Goal: Task Accomplishment & Management: Complete application form

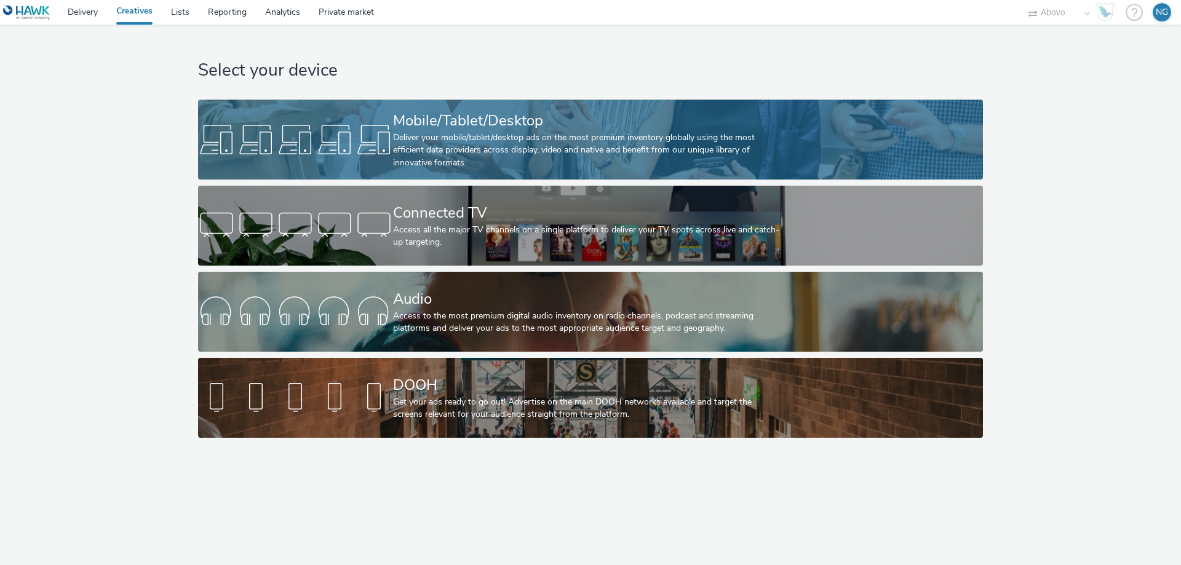
click at [433, 154] on div "Deliver your mobile/tablet/desktop ads on the most premium inventory globally u…" at bounding box center [588, 151] width 390 height 38
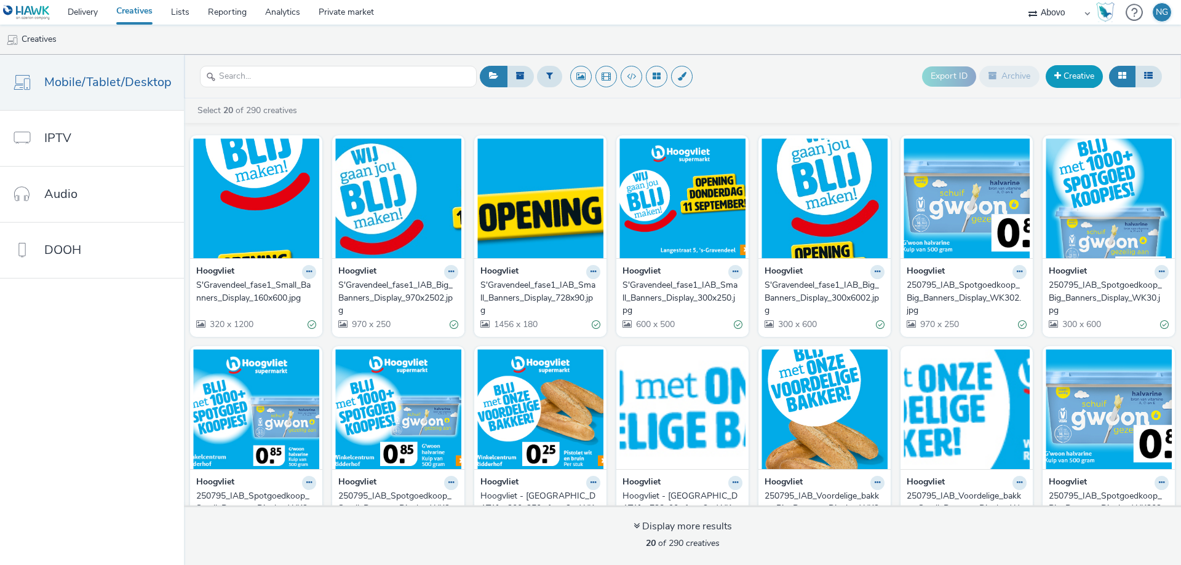
click at [1069, 80] on link "Creative" at bounding box center [1074, 76] width 57 height 22
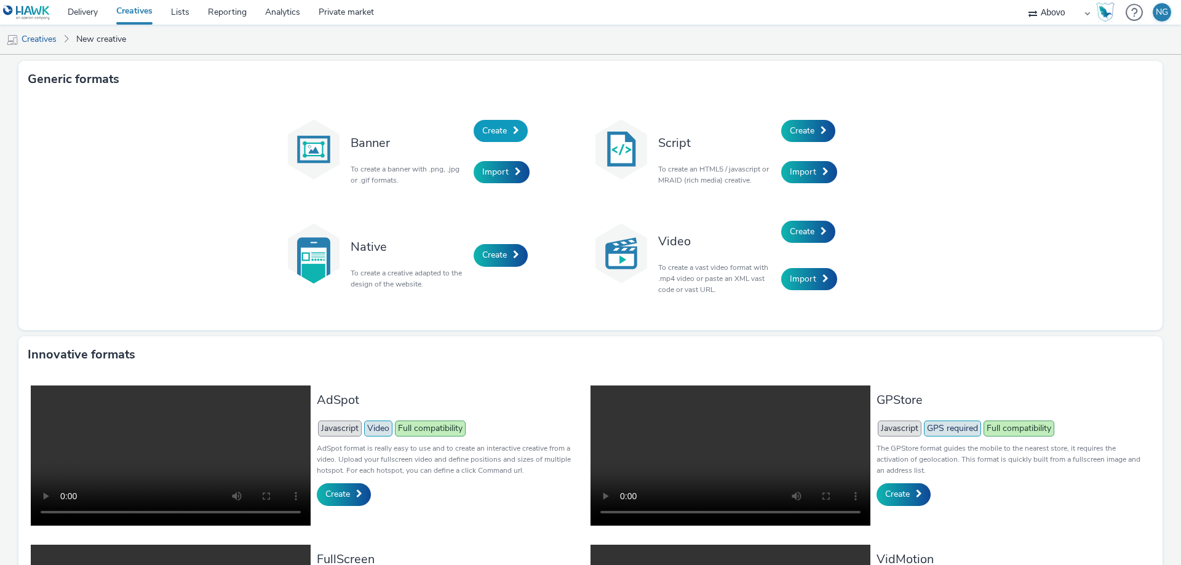
click at [484, 126] on span "Create" at bounding box center [494, 131] width 25 height 12
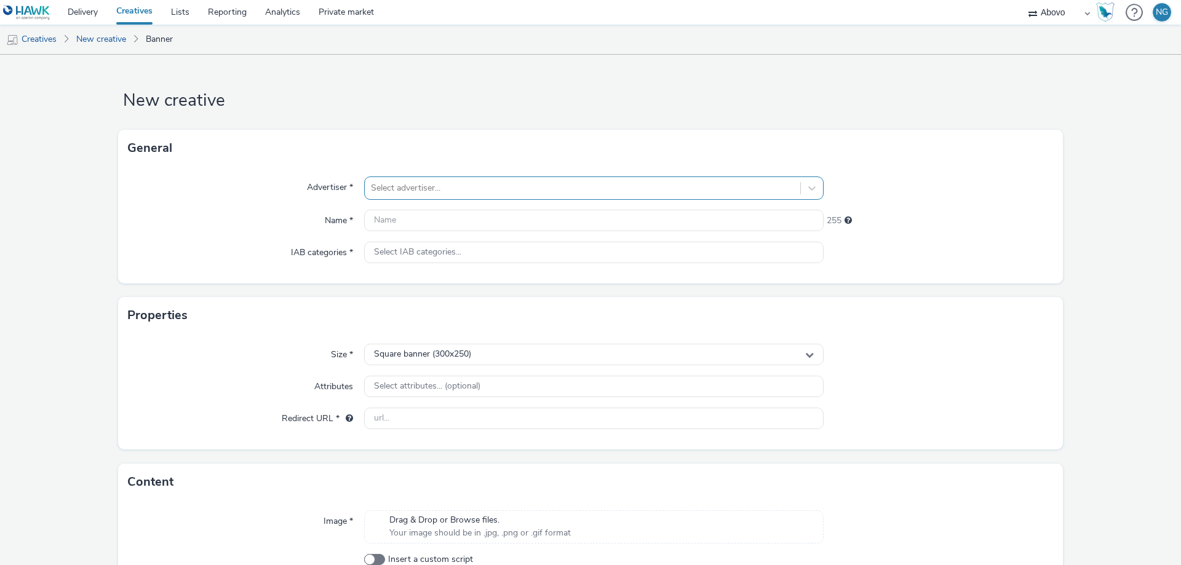
click at [487, 183] on div at bounding box center [582, 188] width 423 height 15
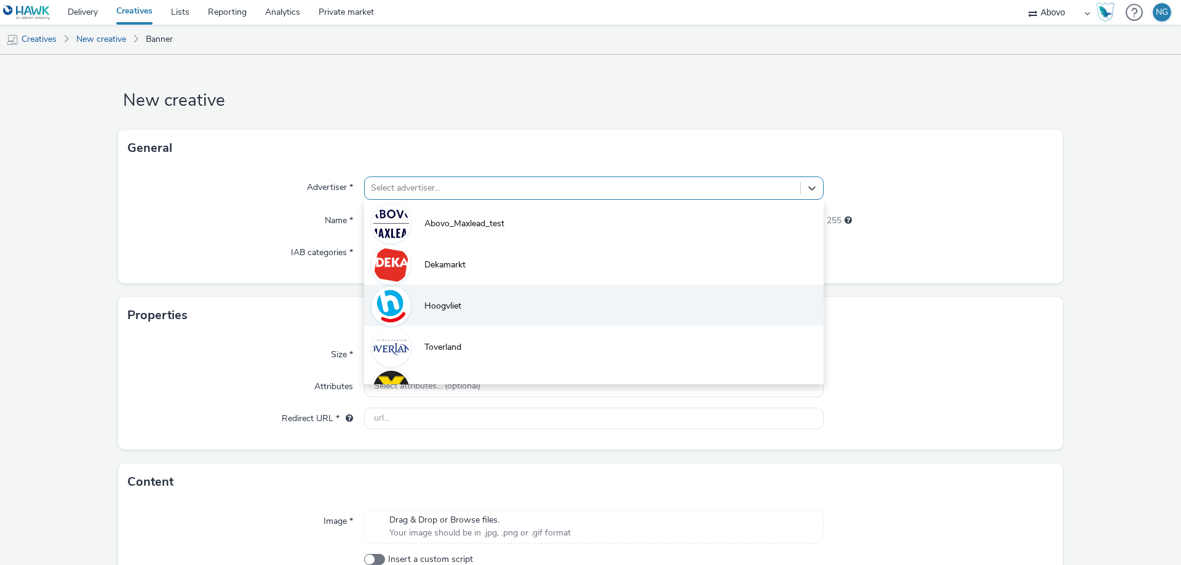
click at [471, 308] on li "Hoogvliet" at bounding box center [594, 305] width 460 height 41
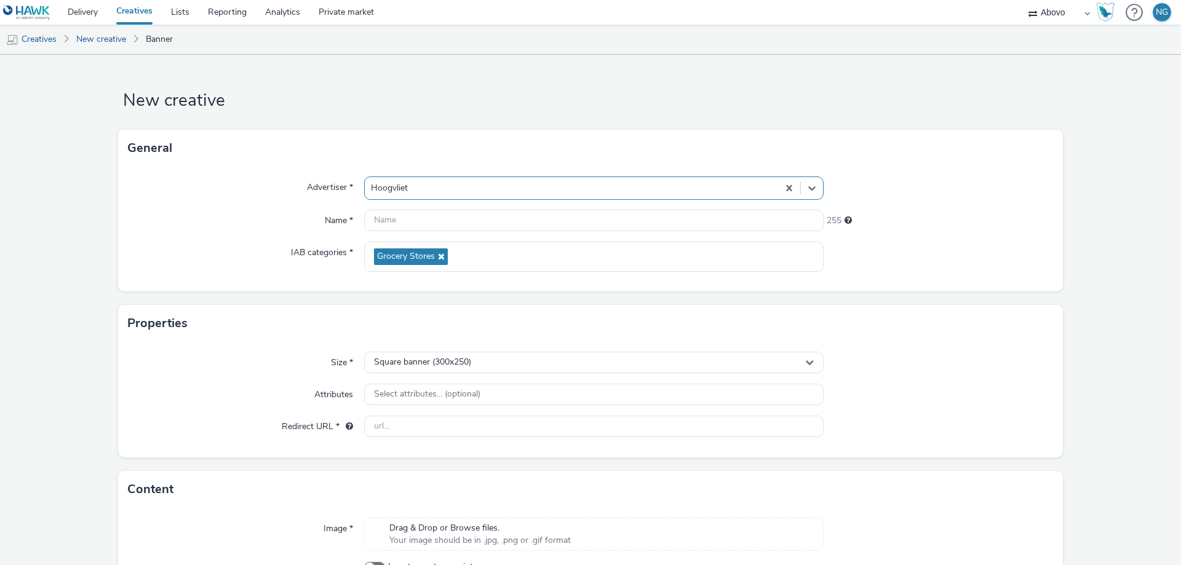
scroll to position [62, 0]
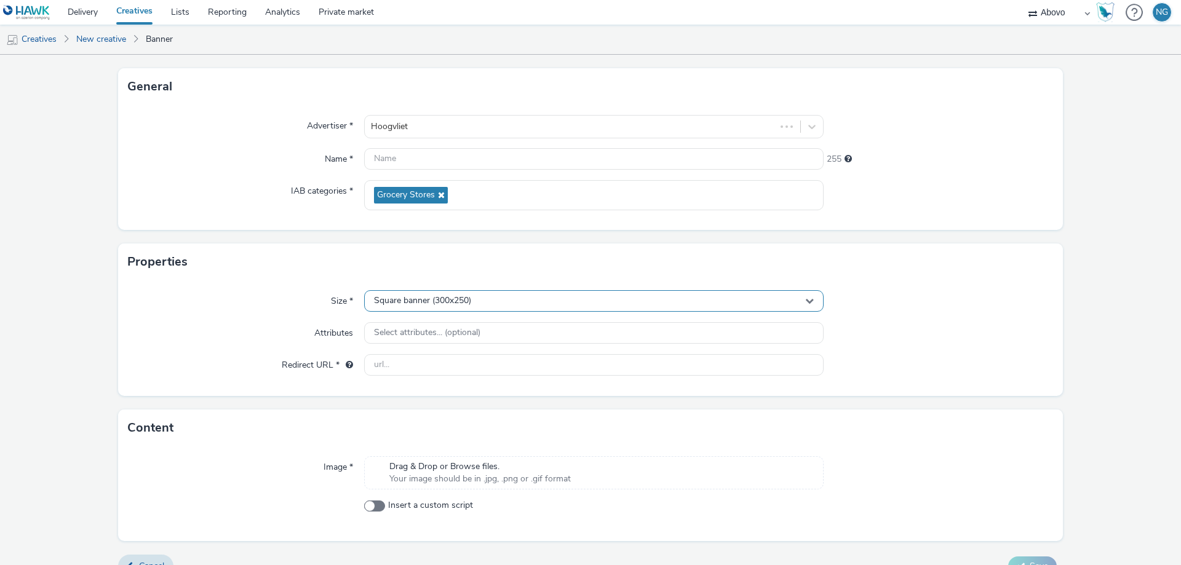
click at [520, 305] on div "Square banner (300x250)" at bounding box center [594, 301] width 460 height 22
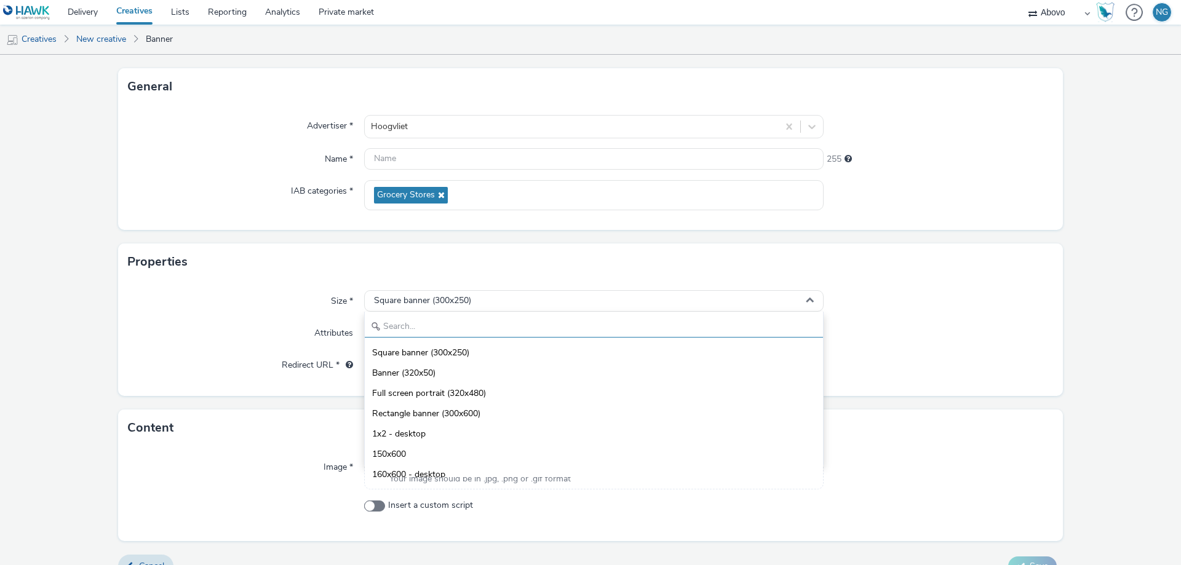
click at [469, 319] on input "text" at bounding box center [594, 327] width 458 height 22
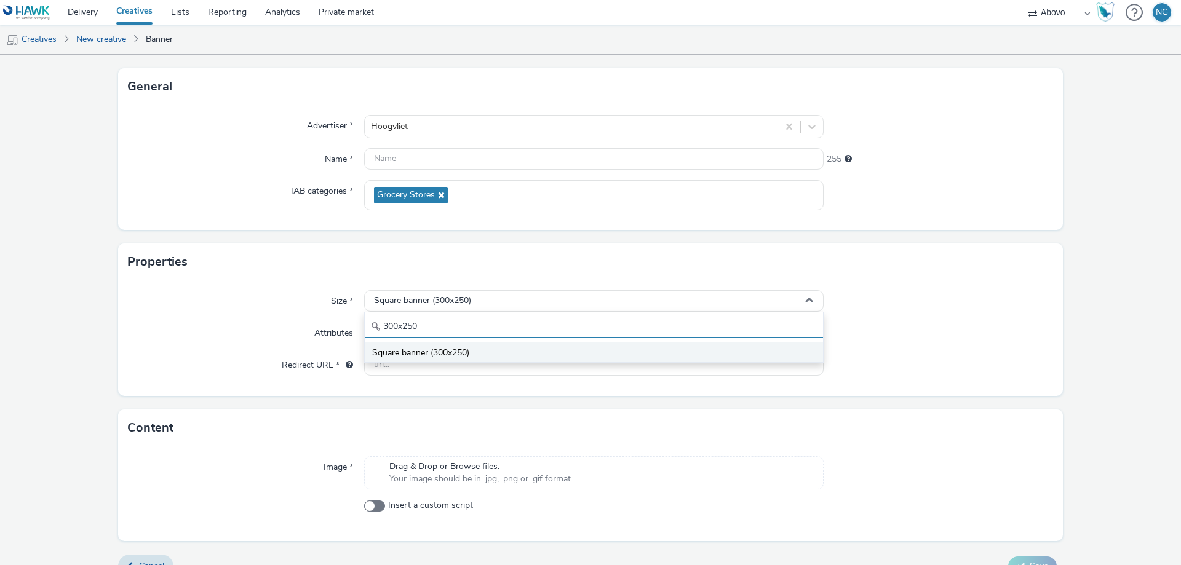
type input "300x250"
click at [489, 343] on li "Square banner (300x250)" at bounding box center [594, 352] width 458 height 20
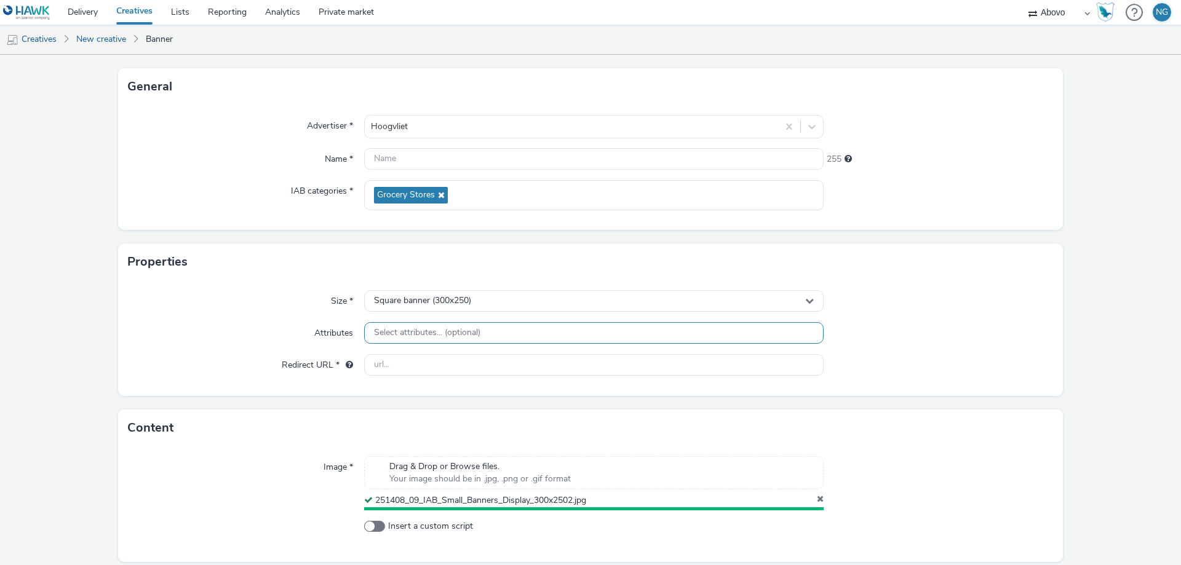
click at [406, 336] on span "Select attributes... (optional)" at bounding box center [427, 333] width 106 height 10
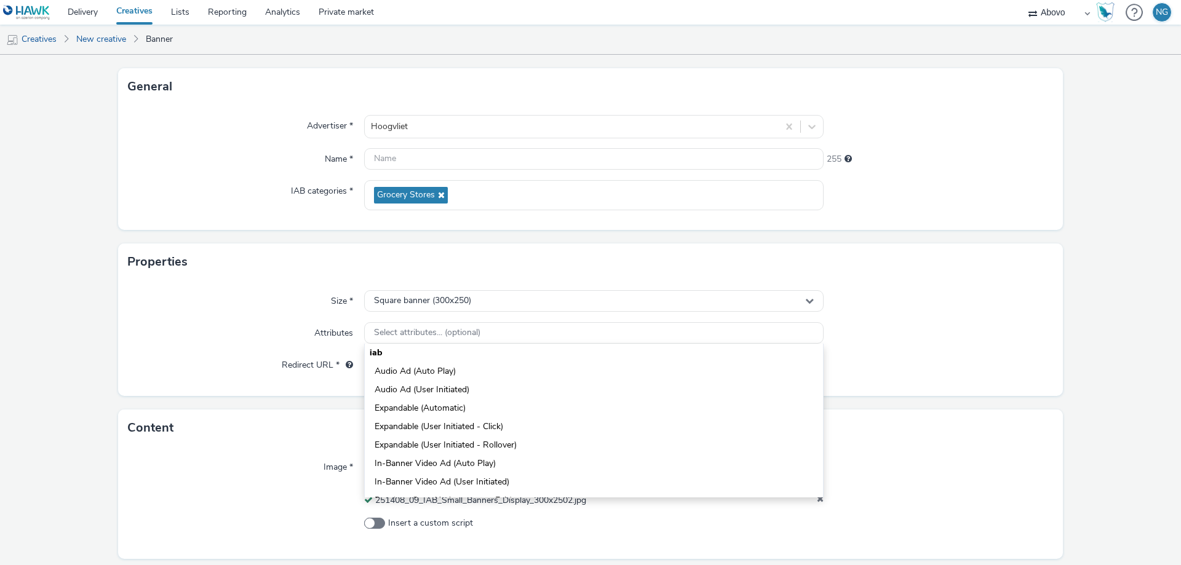
click at [235, 318] on div "Size * Square banner (300x250) Attributes Select attributes... (optional) iab A…" at bounding box center [590, 339] width 945 height 116
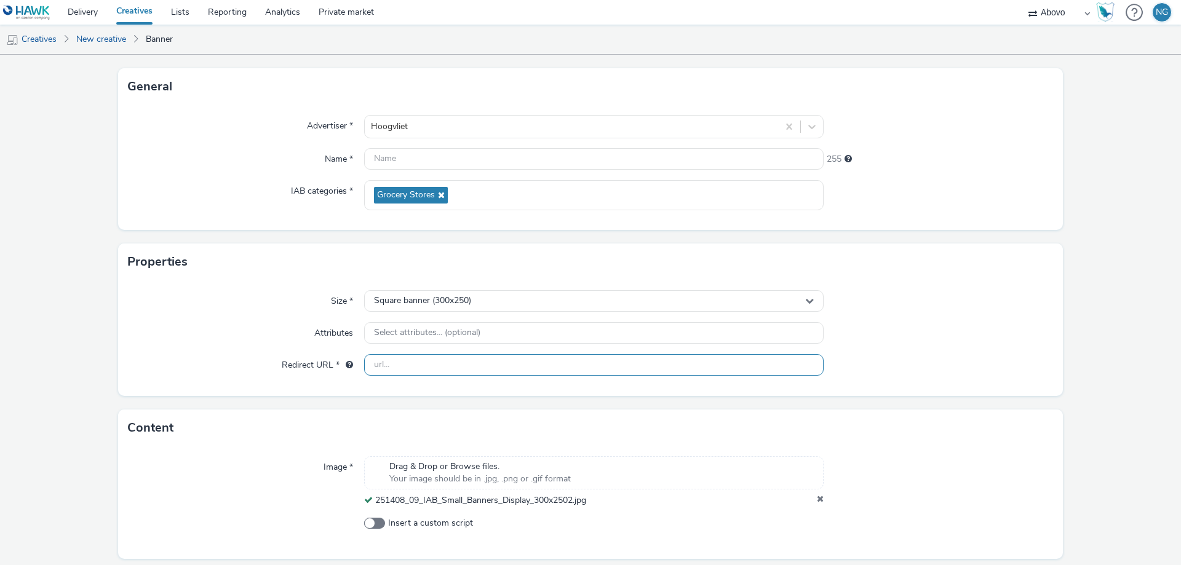
click at [445, 368] on input "text" at bounding box center [594, 365] width 460 height 22
paste input "[URL][DOMAIN_NAME]"
click at [554, 365] on input "[URL][DOMAIN_NAME]" at bounding box center [594, 365] width 460 height 22
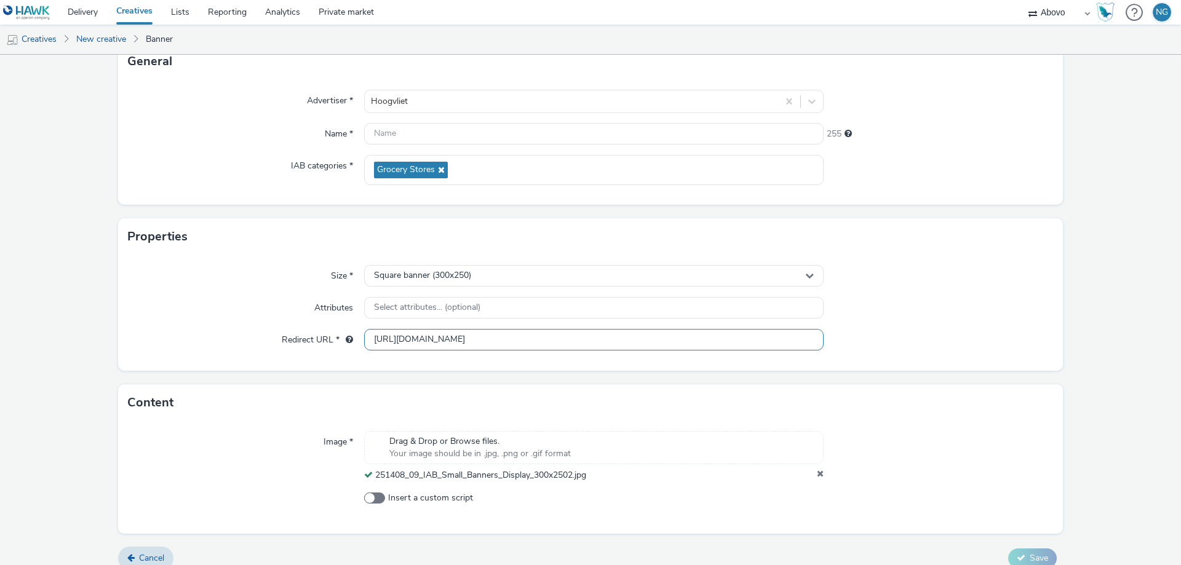
scroll to position [101, 0]
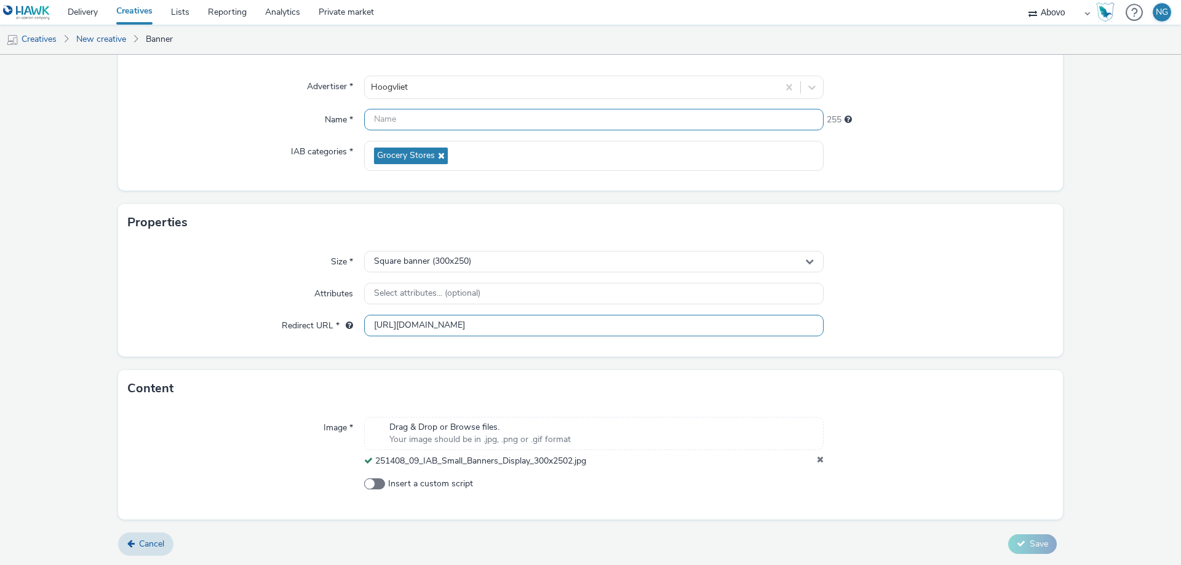
type input "[URL][DOMAIN_NAME]"
click at [429, 115] on input "text" at bounding box center [594, 120] width 460 height 22
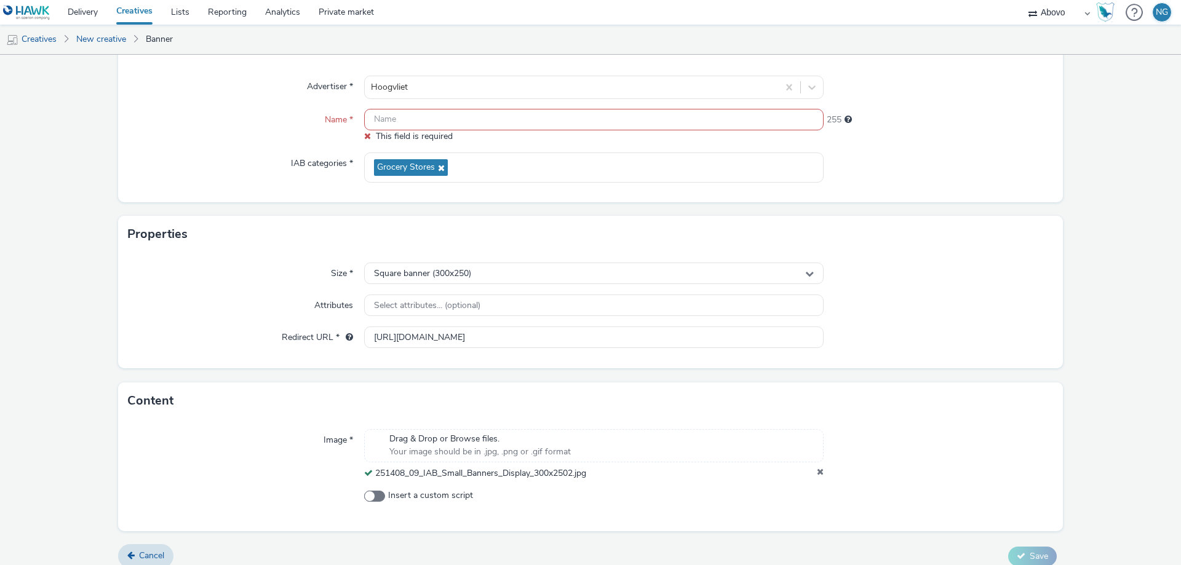
click at [438, 112] on input "text" at bounding box center [594, 120] width 460 height 22
paste input "S'Gravendeel_fase1_IAB_Small_Banners_Display_300x250.jpg"
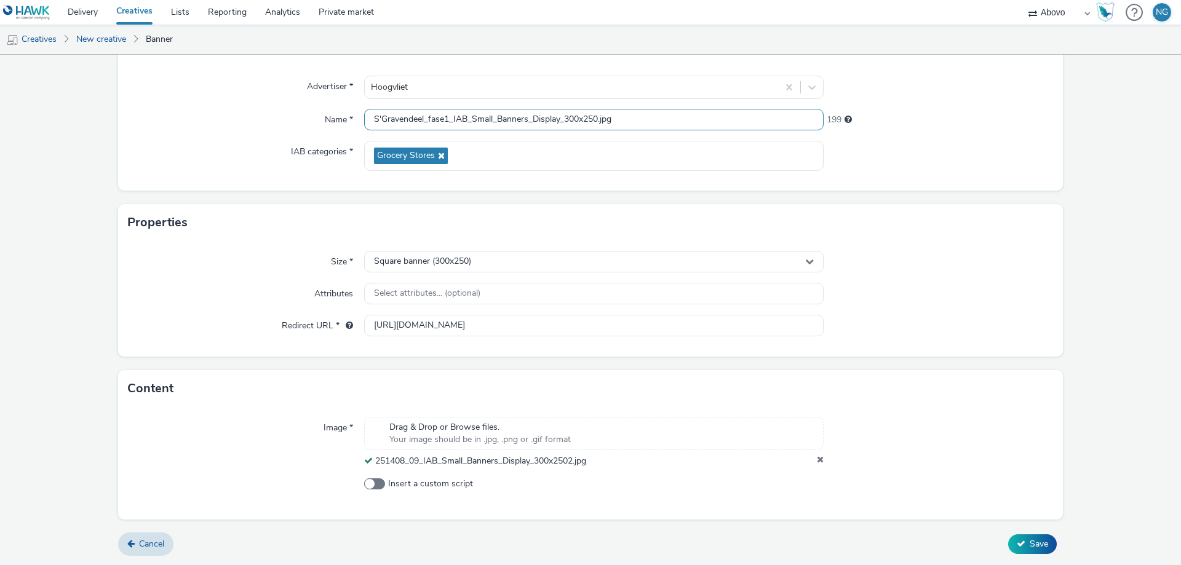
click at [630, 117] on input "S'Gravendeel_fase1_IAB_Small_Banners_Display_300x250.jpg" at bounding box center [594, 120] width 460 height 22
type input "S'Gravendeel_fase1_IAB_Small_Banners_Display_300x2502"
click at [1030, 539] on span "Save" at bounding box center [1039, 544] width 18 height 12
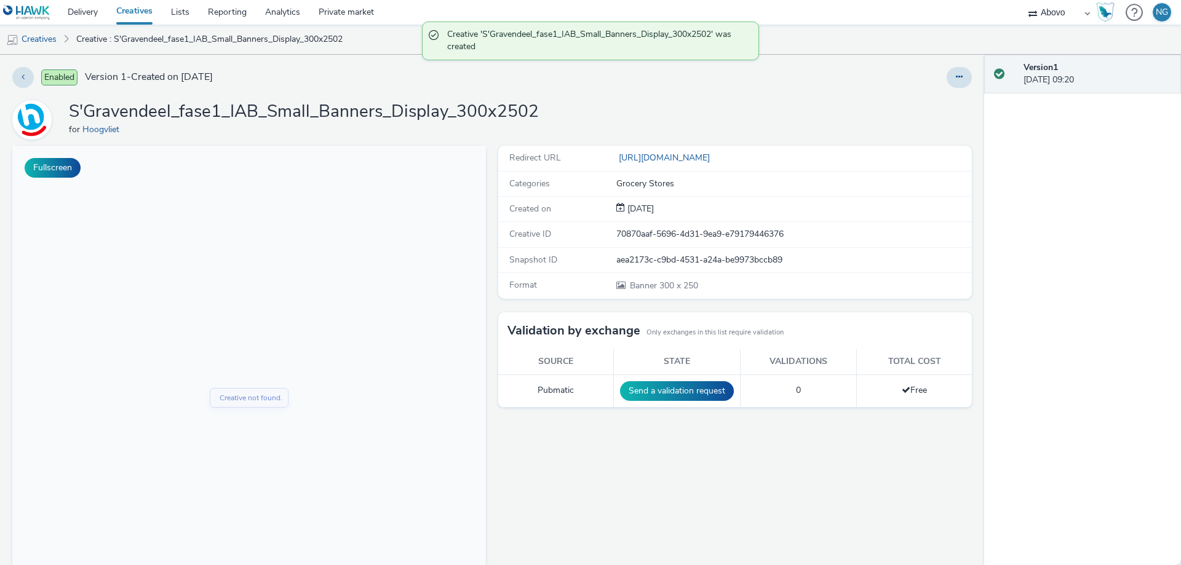
click at [133, 7] on link "Creatives" at bounding box center [134, 12] width 55 height 25
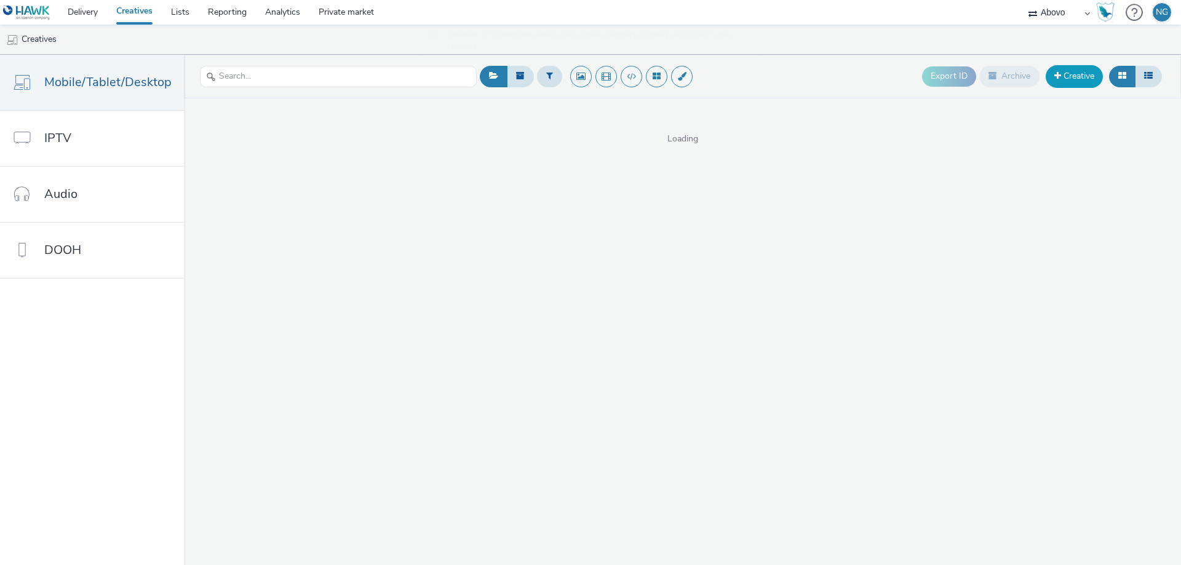
click at [1067, 81] on link "Creative" at bounding box center [1074, 76] width 57 height 22
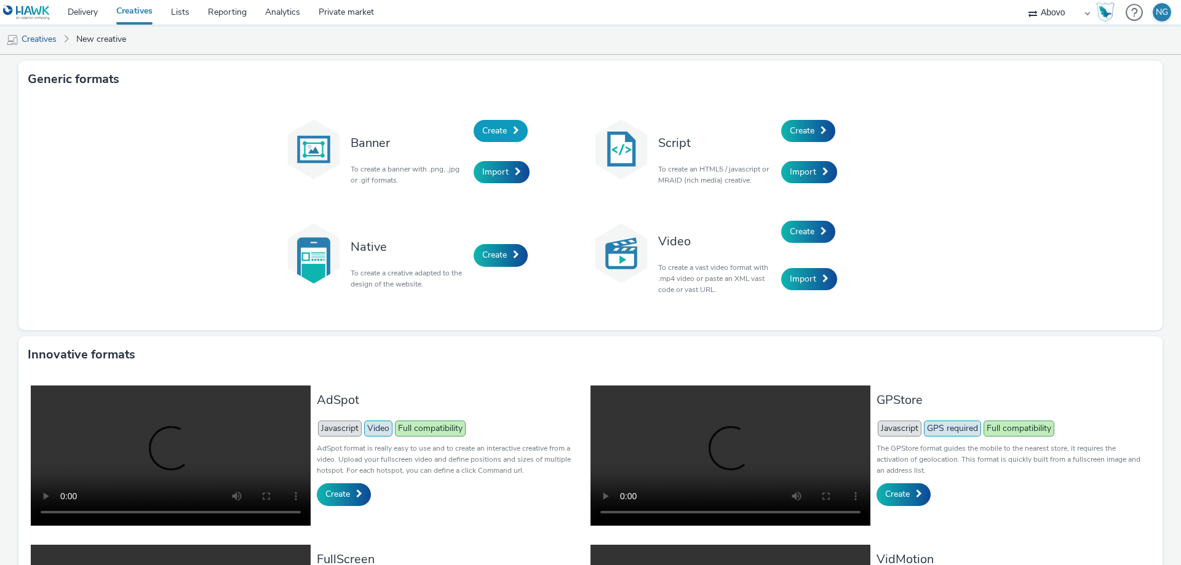
click at [503, 125] on span "Create" at bounding box center [494, 131] width 25 height 12
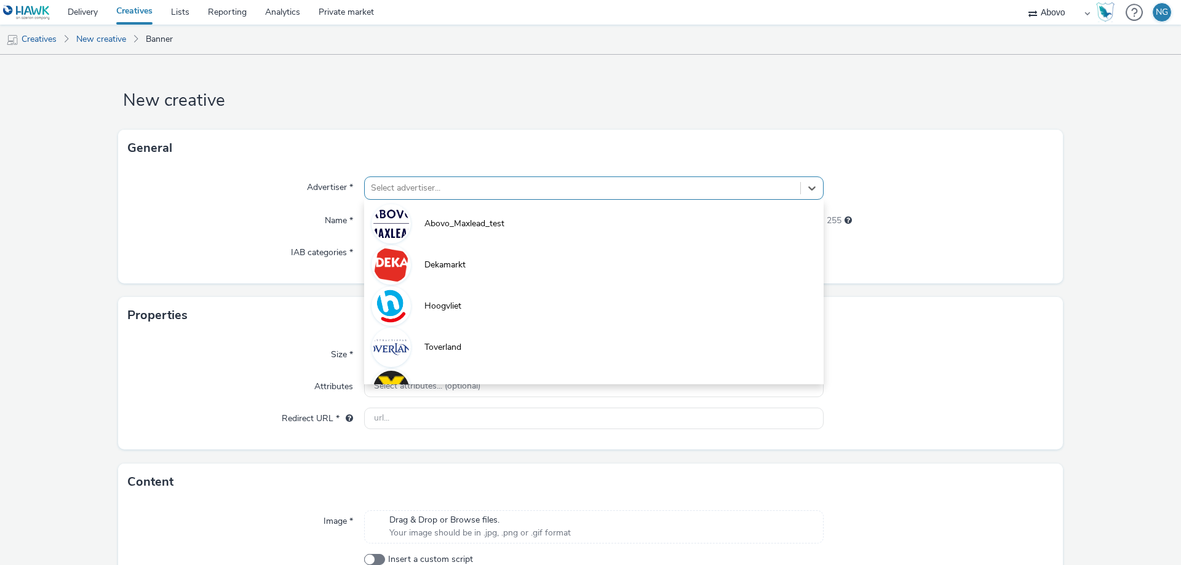
click at [458, 190] on div at bounding box center [582, 188] width 423 height 15
click at [414, 298] on li "Hoogvliet" at bounding box center [594, 305] width 460 height 41
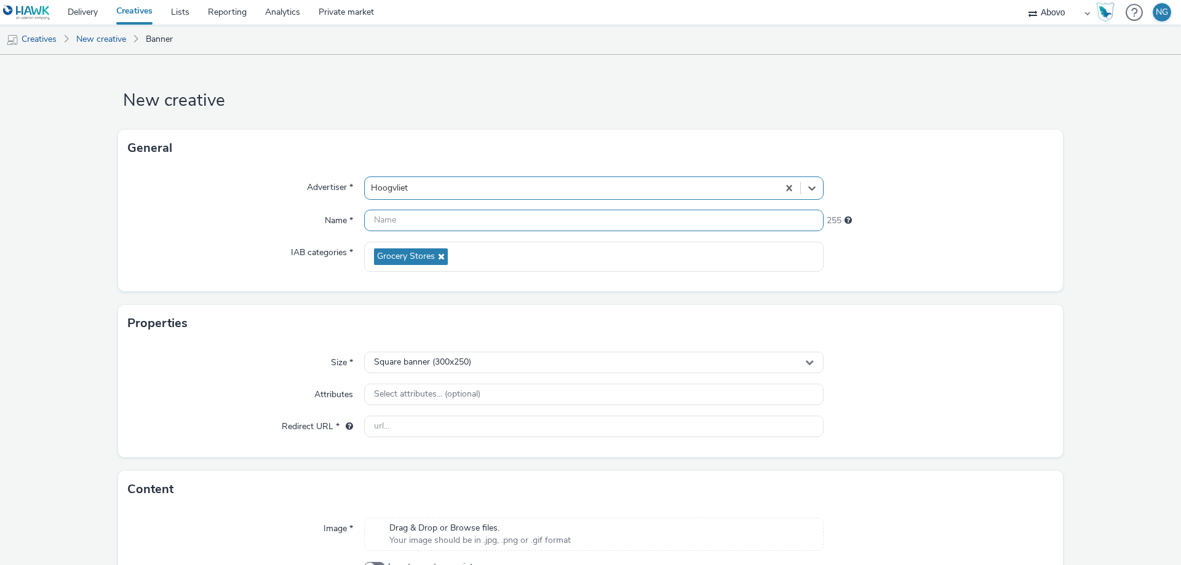
click at [474, 229] on input "text" at bounding box center [594, 221] width 460 height 22
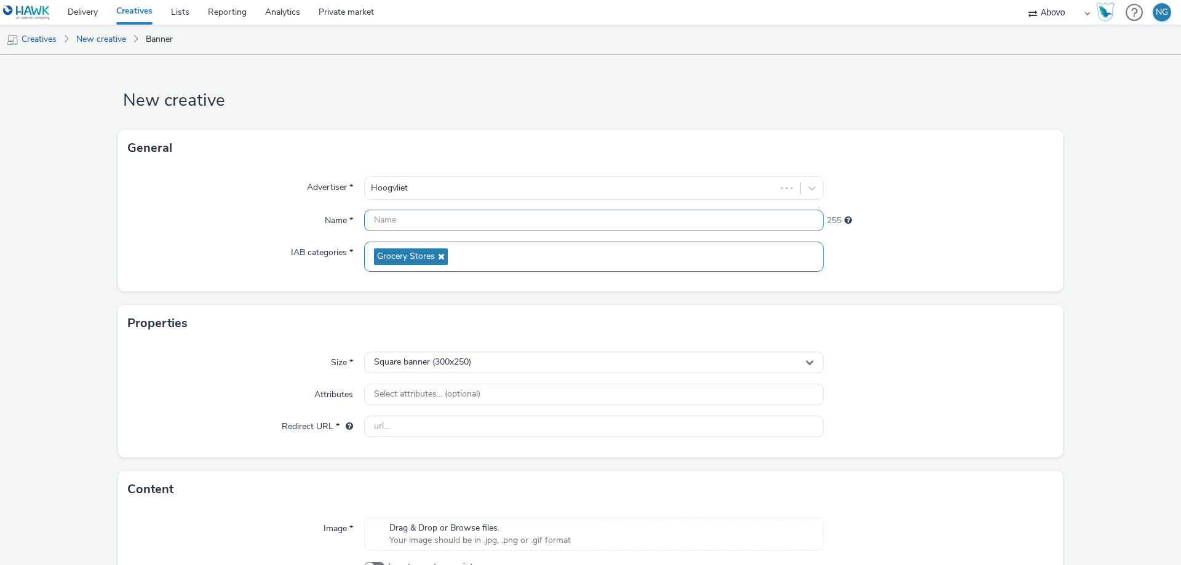
paste input "S'Gravendeel_fase1_IAB_Small_Banners_Display_300x250.jpg"
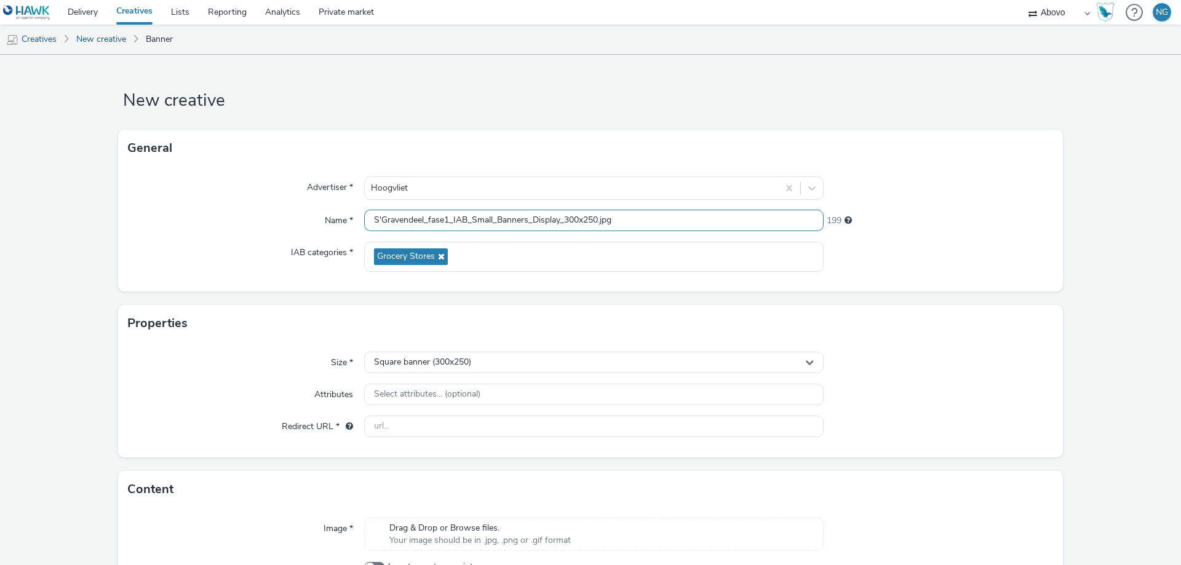
click at [581, 221] on input "S'Gravendeel_fase1_IAB_Small_Banners_Display_300x250.jpg" at bounding box center [594, 221] width 460 height 22
type input "S'Gravendeel_fase1_IAB_Small_Banners_Display_160x6002"
click at [468, 354] on div "Square banner (300x250)" at bounding box center [594, 363] width 460 height 22
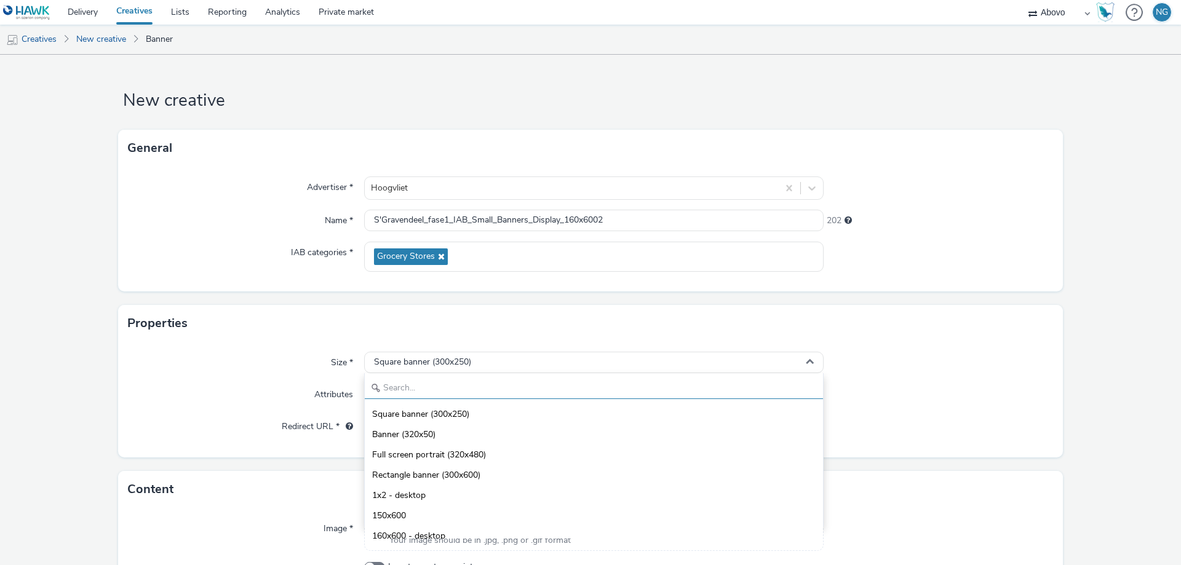
click at [426, 384] on input "text" at bounding box center [594, 389] width 458 height 22
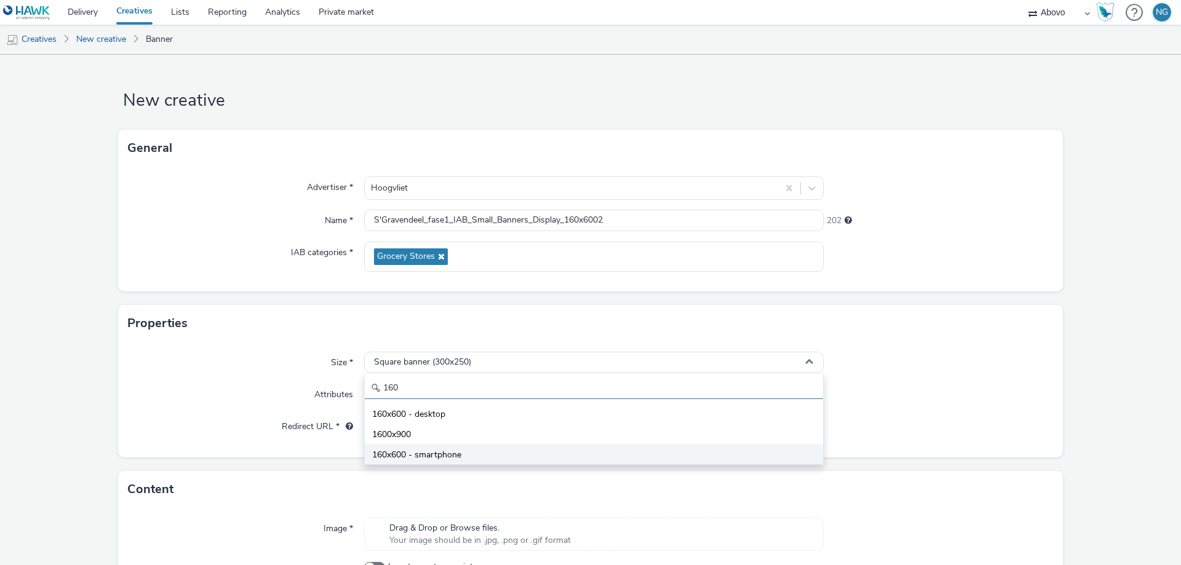
type input "160"
click at [402, 453] on span "160x600 - smartphone" at bounding box center [416, 455] width 89 height 12
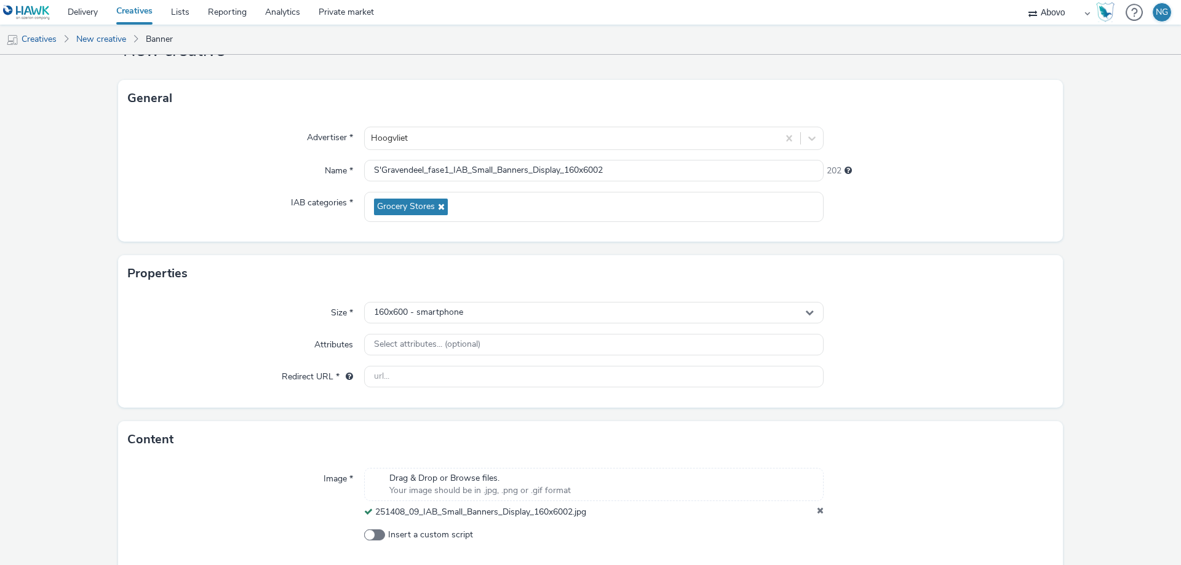
scroll to position [101, 0]
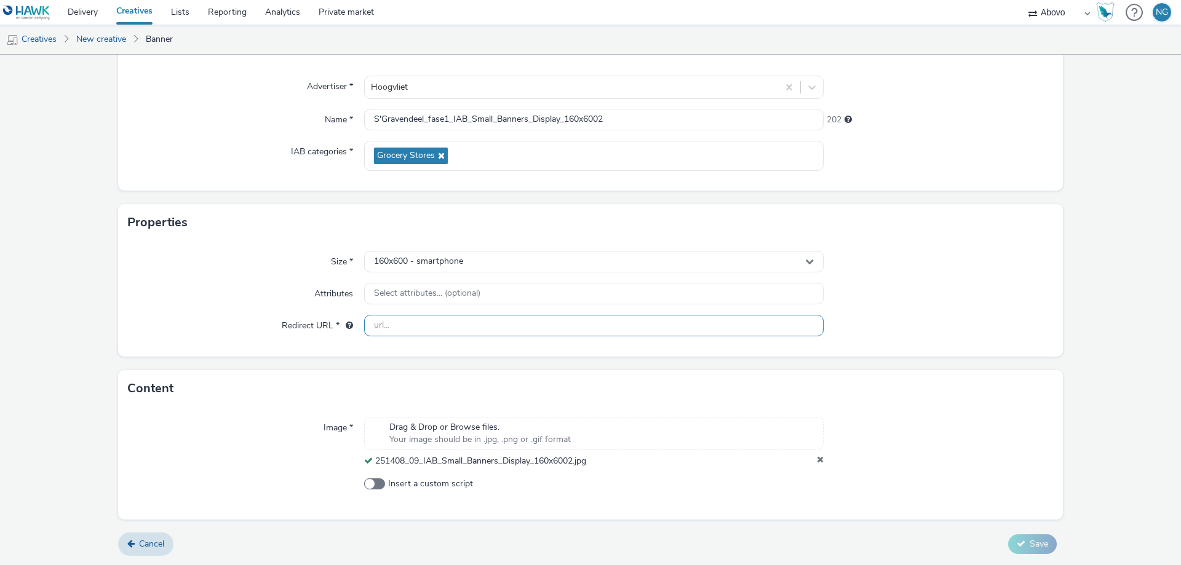
click at [396, 322] on input "text" at bounding box center [594, 326] width 460 height 22
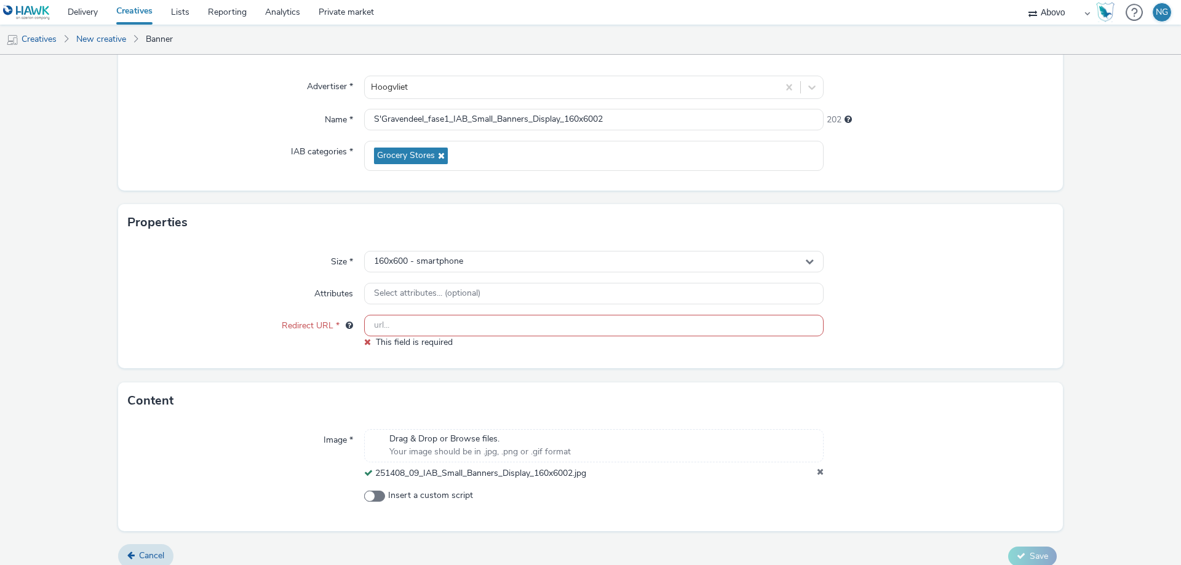
click at [110, 253] on form "New creative General Advertiser * Hoogvliet Name * S'Gravendeel_fase1_IAB_Small…" at bounding box center [590, 266] width 1181 height 624
click at [451, 326] on input "text" at bounding box center [594, 326] width 460 height 22
paste input "[URL][DOMAIN_NAME]"
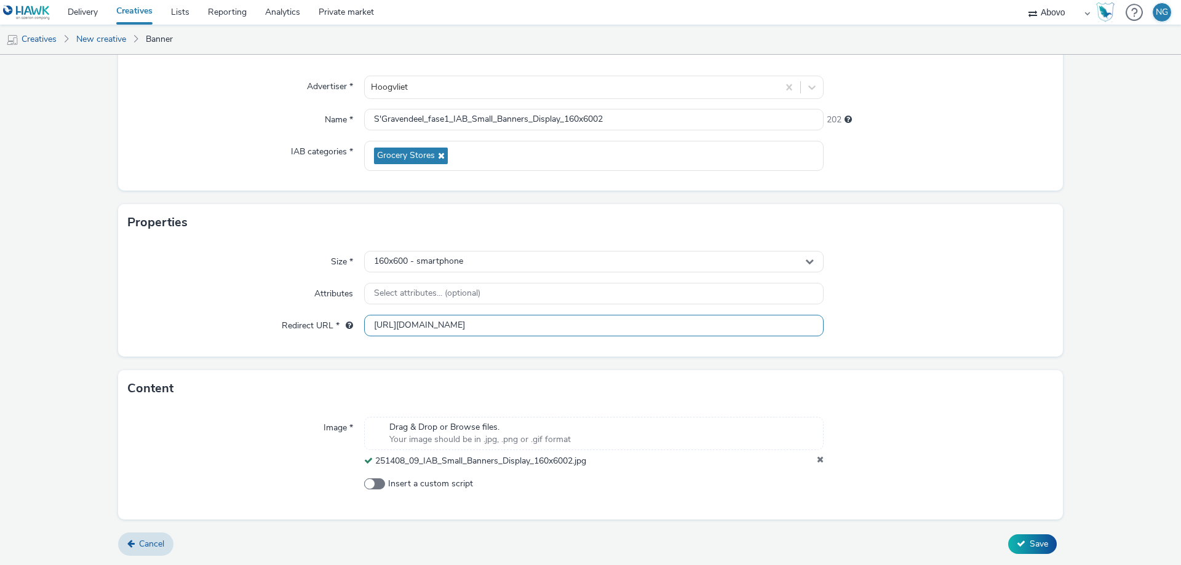
scroll to position [0, 38]
type input "[URL][DOMAIN_NAME]"
click at [1019, 543] on button "Save" at bounding box center [1032, 545] width 49 height 20
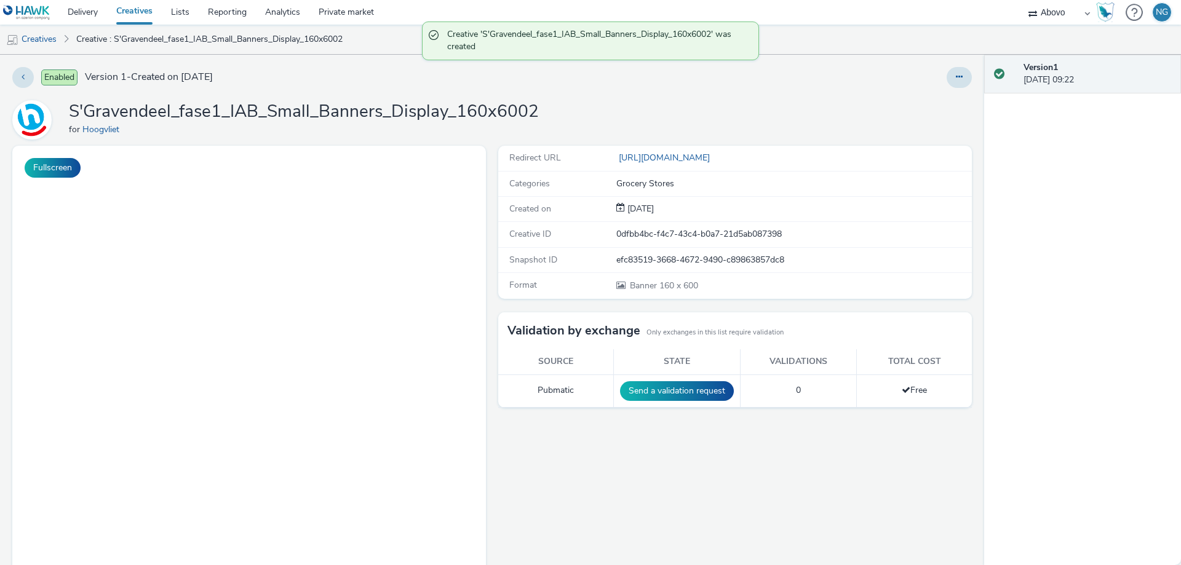
click at [130, 16] on link "Creatives" at bounding box center [134, 12] width 55 height 25
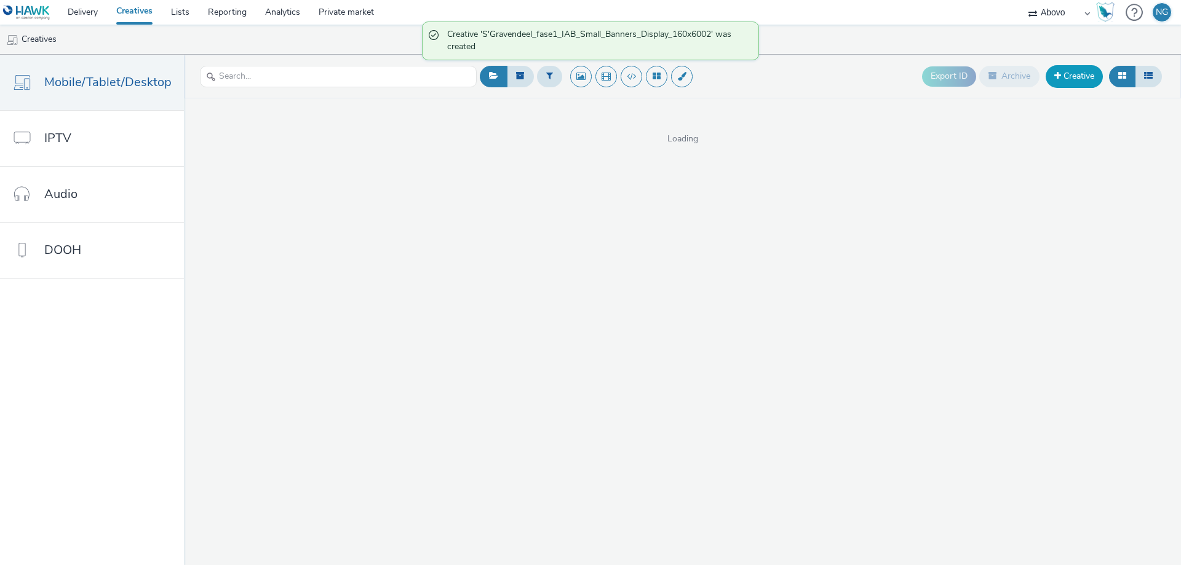
click at [1060, 74] on span at bounding box center [1057, 75] width 7 height 9
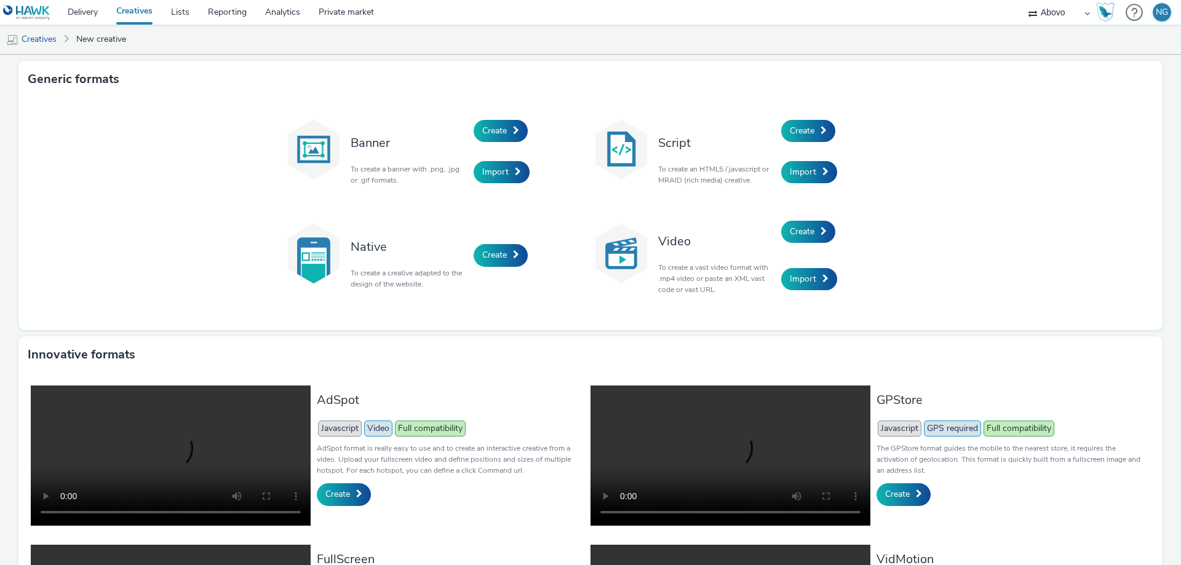
click at [466, 132] on div "Banner To create a banner with .png, .jpg or .gif formats." at bounding box center [408, 151] width 129 height 83
click at [501, 132] on span "Create" at bounding box center [494, 131] width 25 height 12
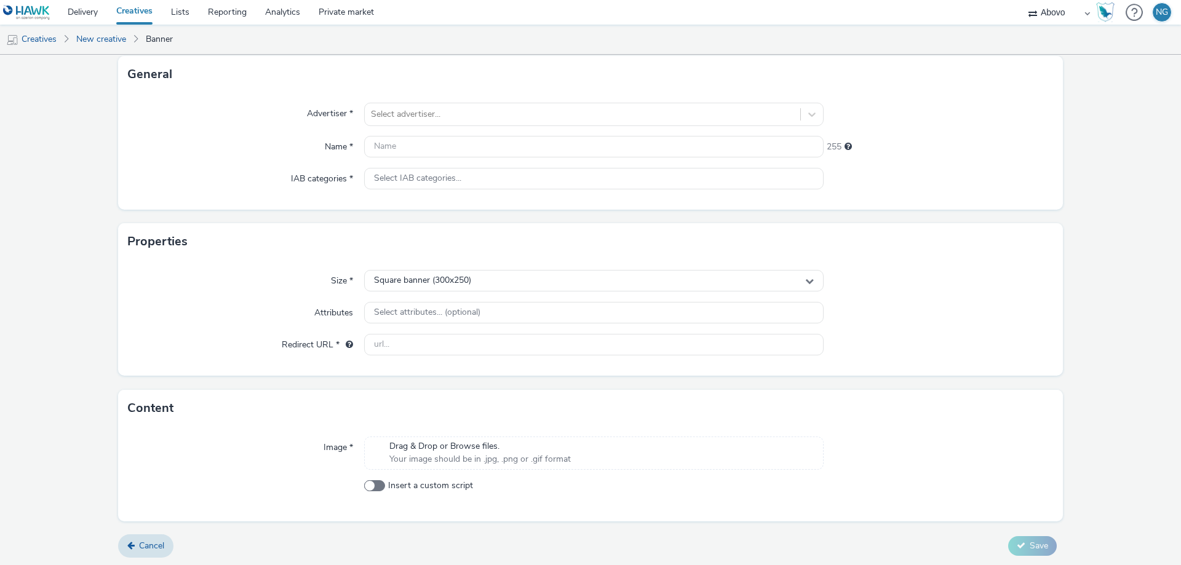
scroll to position [76, 0]
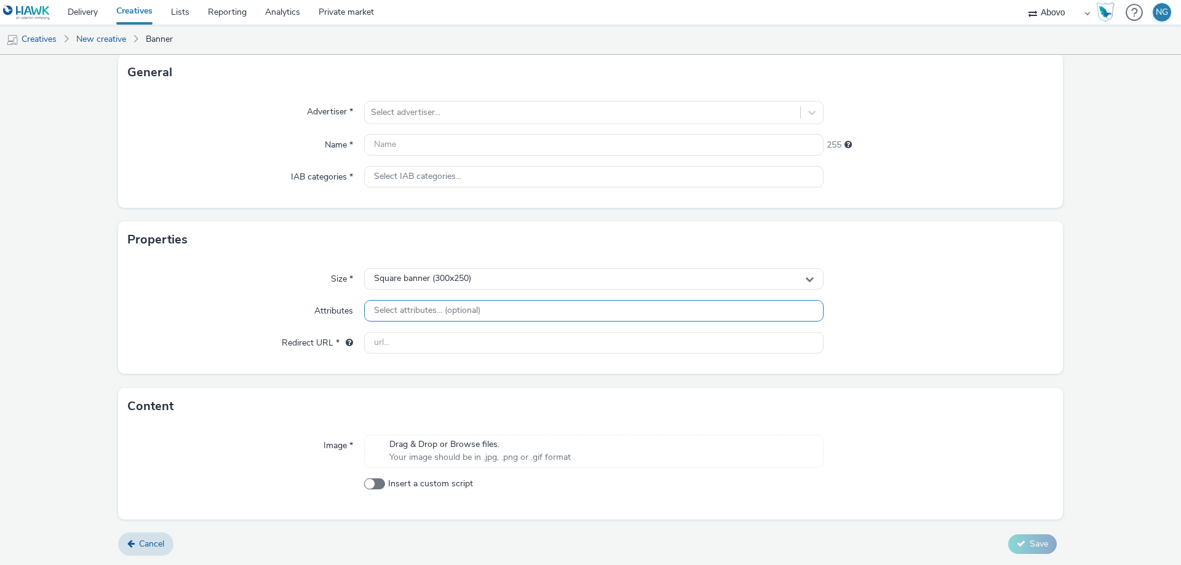
click at [380, 309] on span "Select attributes... (optional)" at bounding box center [427, 311] width 106 height 10
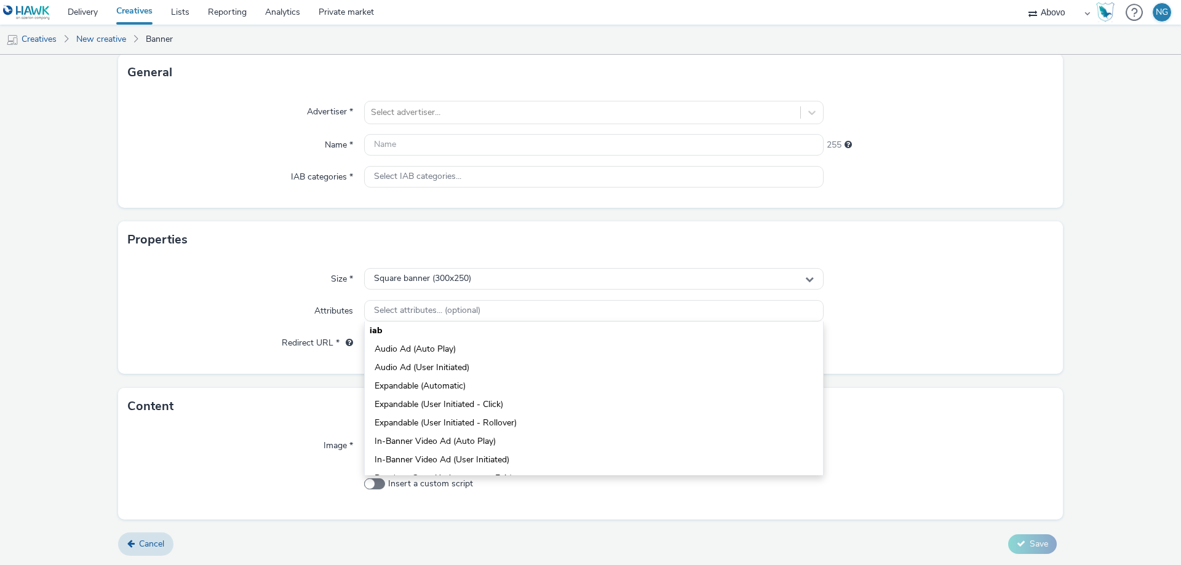
click at [268, 351] on div "Redirect URL *" at bounding box center [246, 343] width 236 height 22
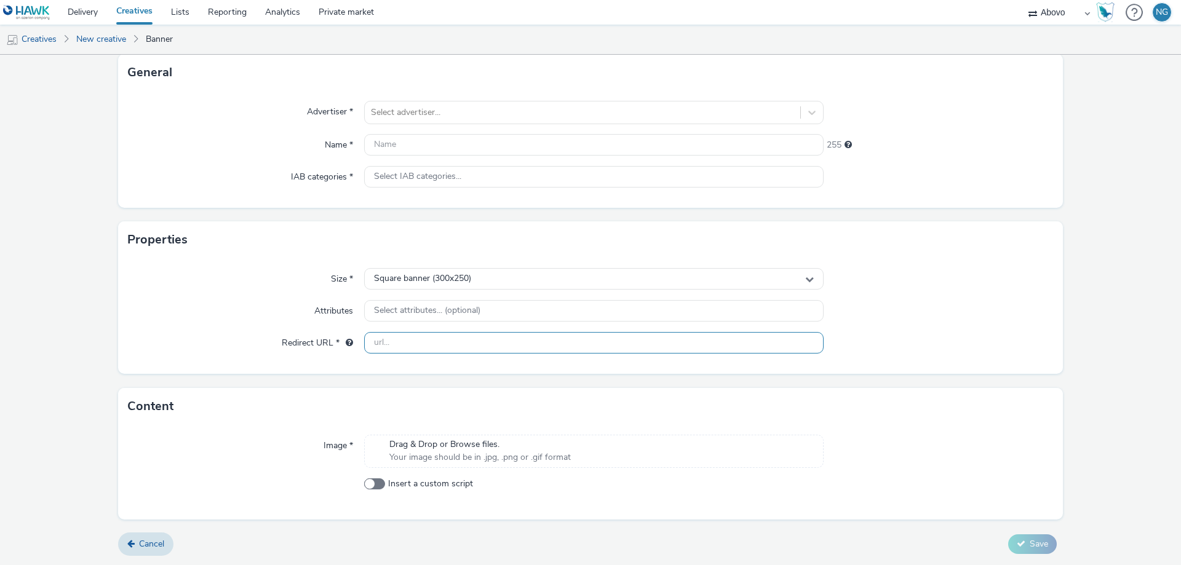
click at [399, 348] on input "text" at bounding box center [594, 343] width 460 height 22
paste input "[URL][DOMAIN_NAME]"
type input "[URL][DOMAIN_NAME]"
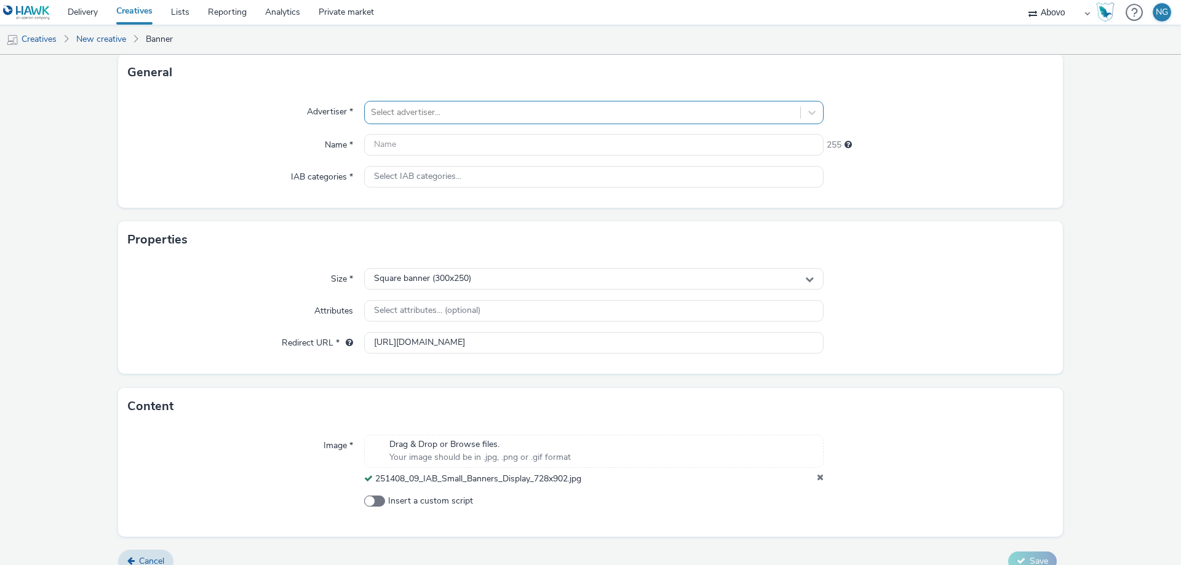
click at [406, 117] on div at bounding box center [582, 112] width 423 height 15
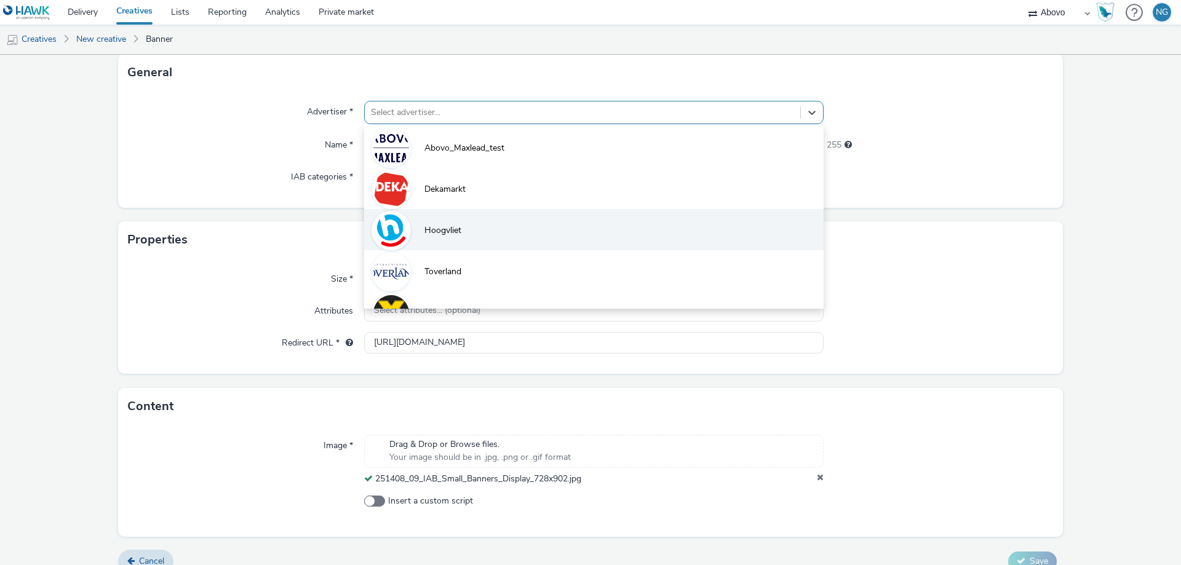
click at [434, 220] on li "Hoogvliet" at bounding box center [594, 229] width 460 height 41
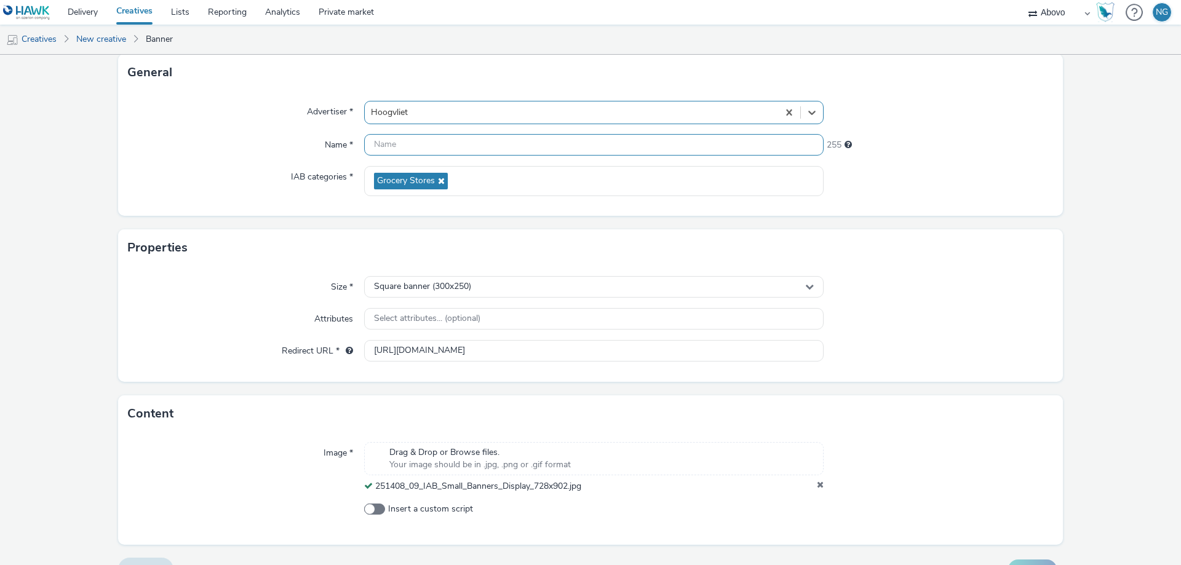
click at [405, 145] on input "text" at bounding box center [594, 145] width 460 height 22
paste input "S'Gravendeel_fase1_IAB_Small_Banners_Display_300x250.jpg"
click at [579, 147] on input "S'Gravendeel_fase1_IAB_Small_Banners_Display_300x250.jpg" at bounding box center [594, 145] width 460 height 22
type input "S'Gravendeel_fase1_IAB_Small_Banners_Display_728x902"
click at [536, 292] on div "Square banner (300x250)" at bounding box center [594, 287] width 460 height 22
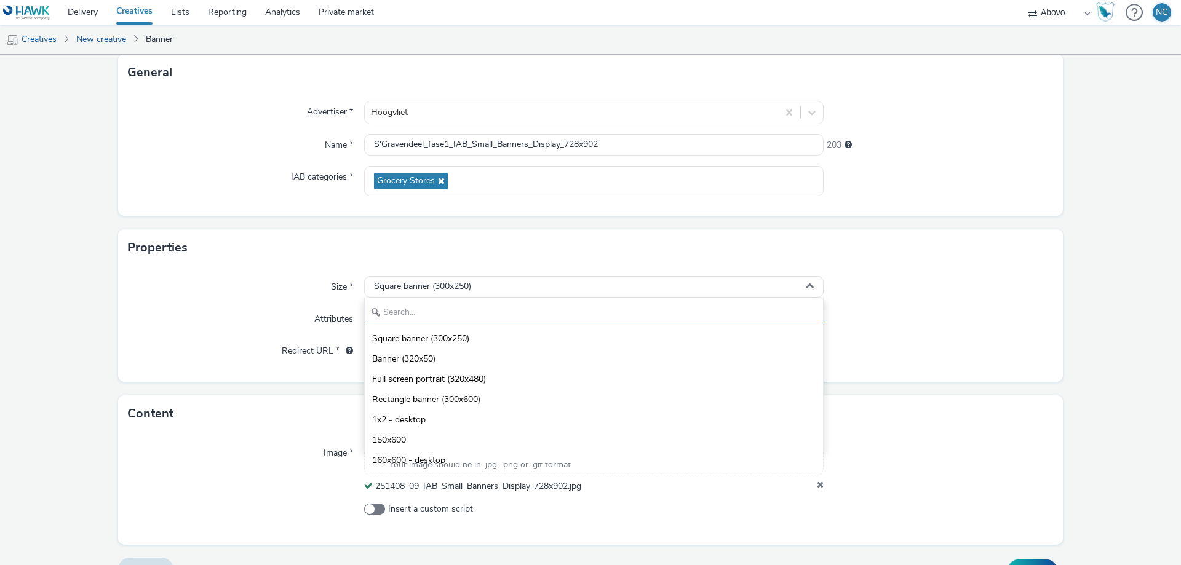
click at [436, 312] on input "text" at bounding box center [594, 313] width 458 height 22
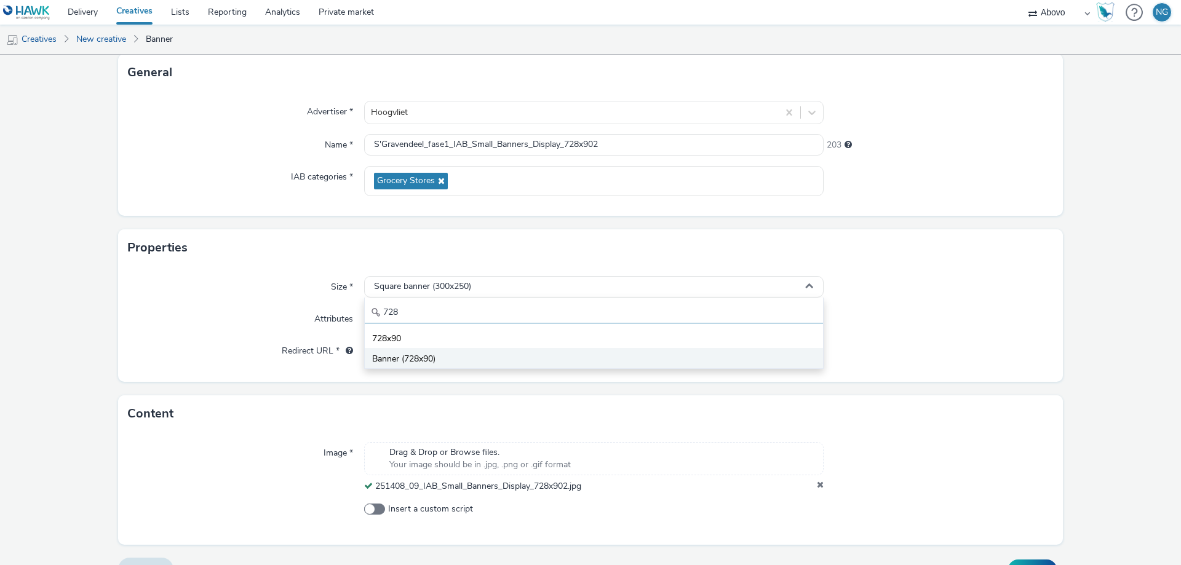
type input "728"
click at [439, 356] on li "Banner (728x90)" at bounding box center [594, 358] width 458 height 20
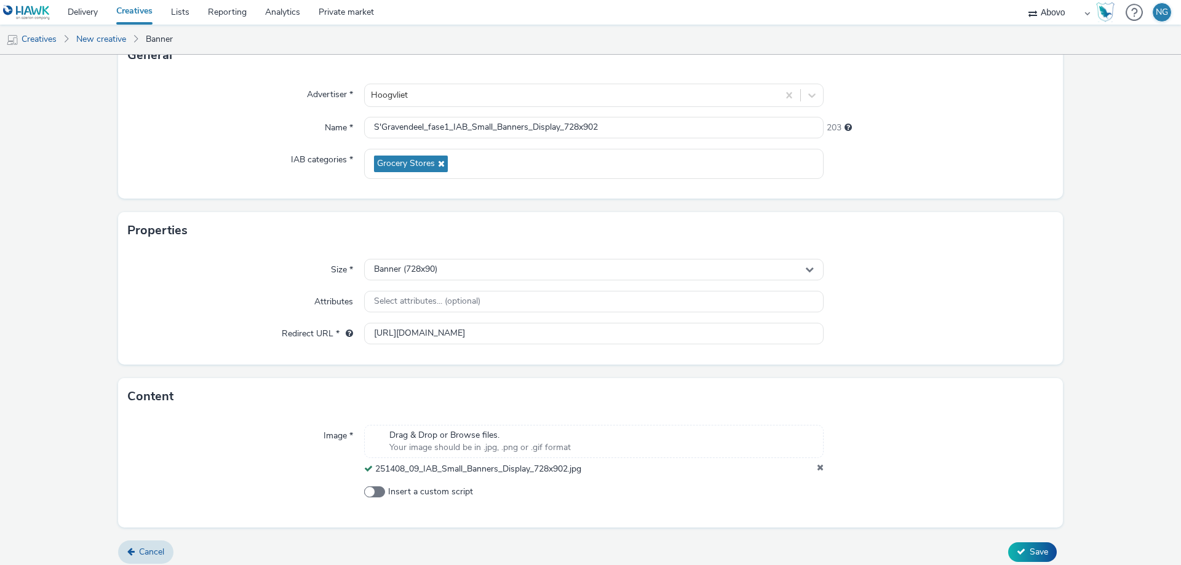
scroll to position [101, 0]
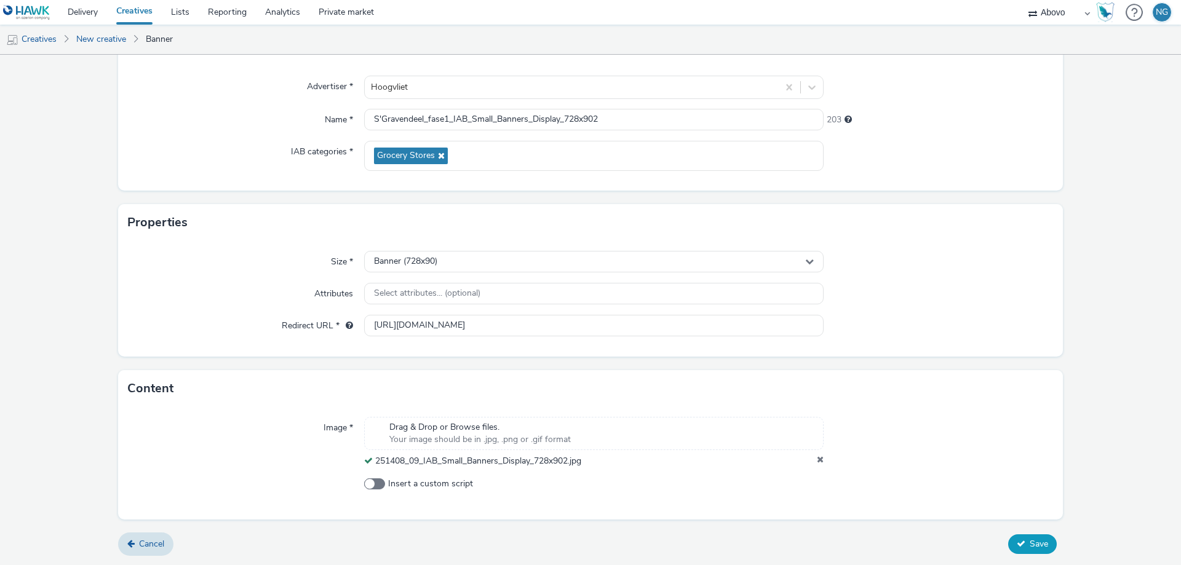
click at [1030, 546] on span "Save" at bounding box center [1039, 544] width 18 height 12
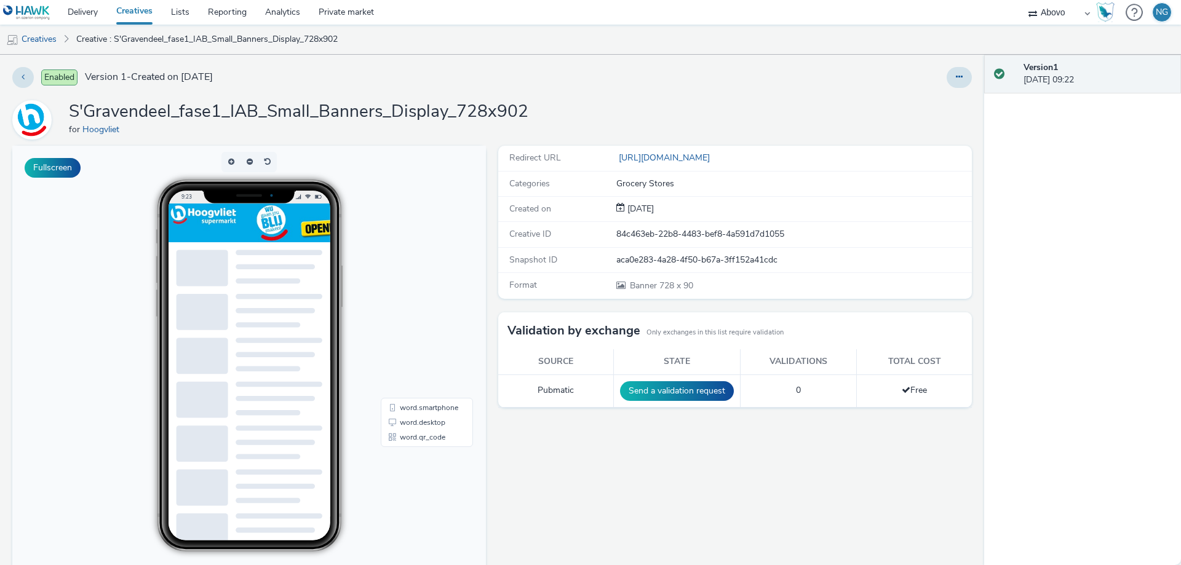
click at [143, 8] on link "Creatives" at bounding box center [134, 12] width 55 height 25
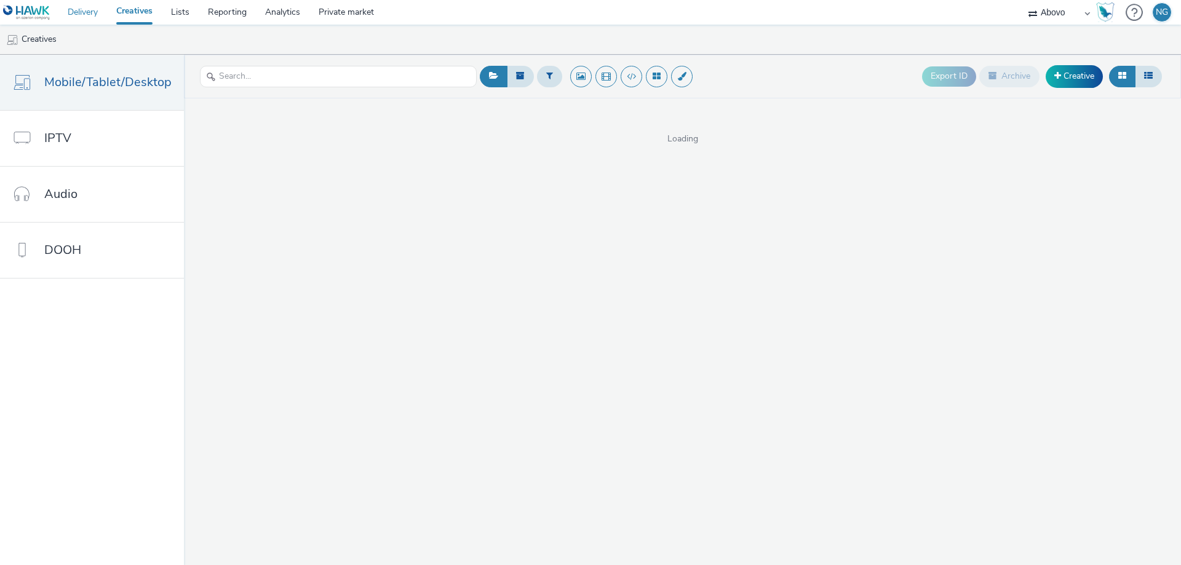
click at [97, 9] on link "Delivery" at bounding box center [82, 12] width 49 height 25
